Goal: Task Accomplishment & Management: Manage account settings

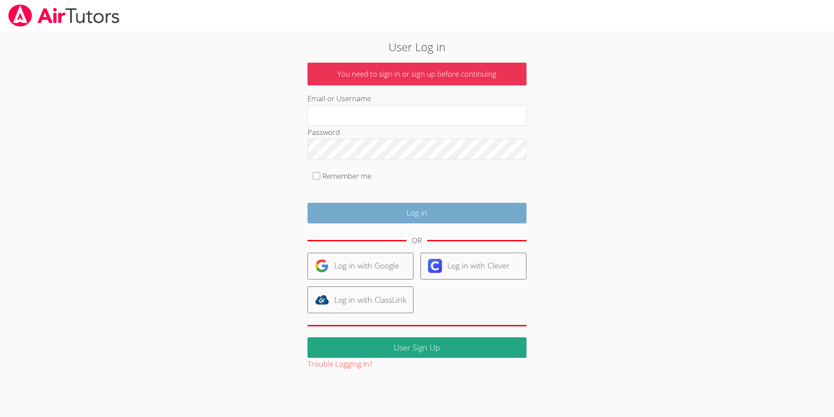
type input "[EMAIL_ADDRESS][DOMAIN_NAME]"
click at [342, 214] on input "Log in" at bounding box center [417, 213] width 219 height 21
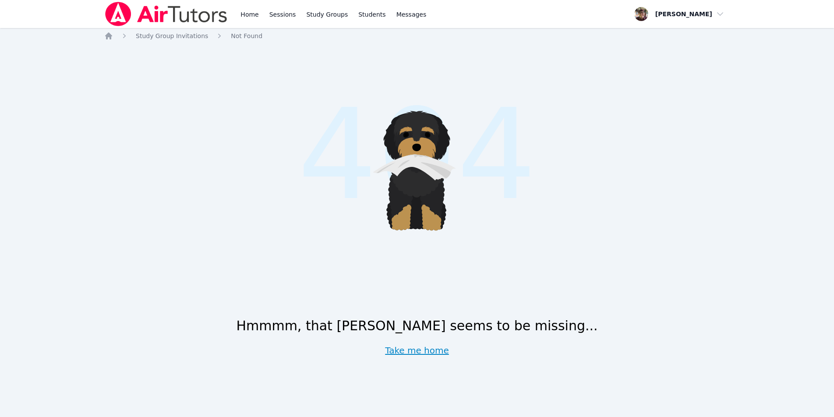
click at [418, 351] on link "Take me home" at bounding box center [417, 350] width 64 height 12
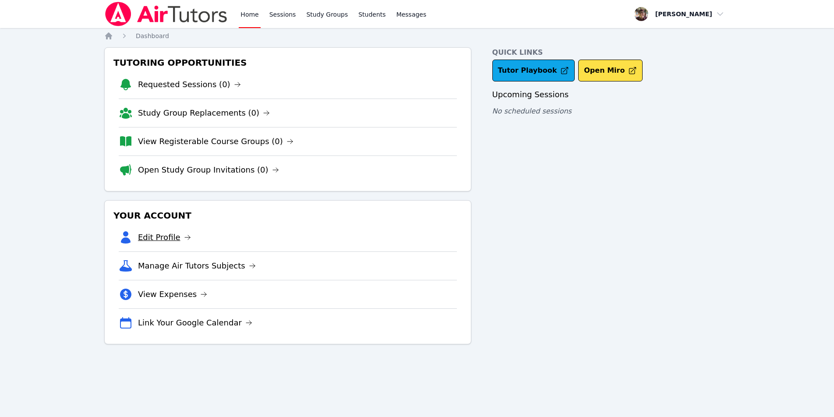
click at [149, 235] on link "Edit Profile" at bounding box center [164, 237] width 53 height 12
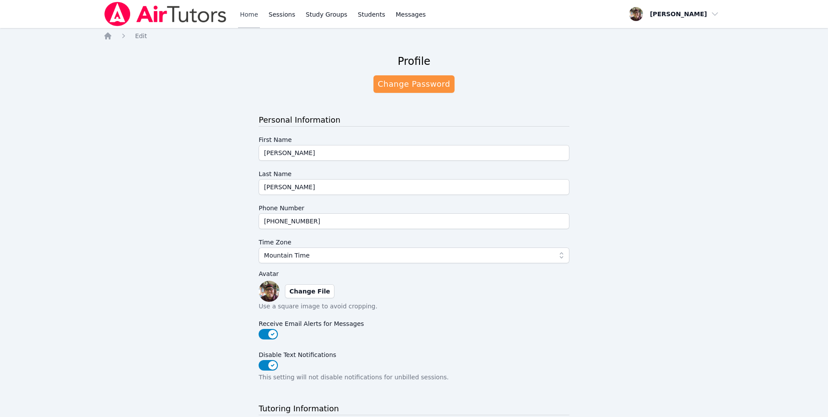
click at [243, 13] on link "Home" at bounding box center [248, 14] width 21 height 28
